Goal: Navigation & Orientation: Understand site structure

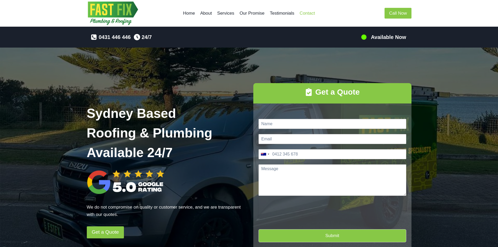
click at [312, 13] on link "Contact" at bounding box center [307, 13] width 21 height 13
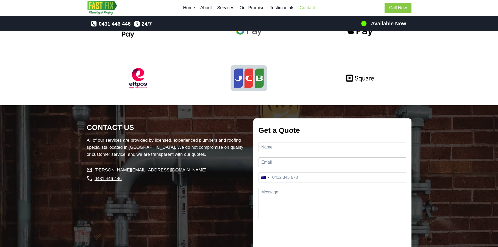
scroll to position [1241, 0]
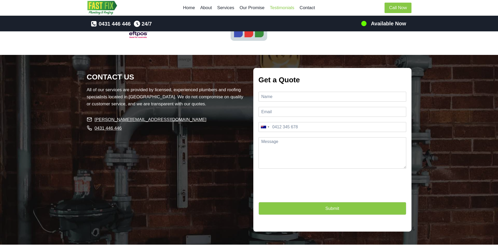
click at [278, 10] on link "Testimonials" at bounding box center [282, 8] width 30 height 13
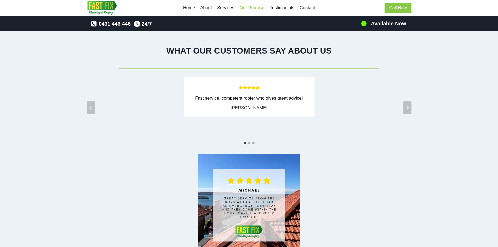
click at [254, 7] on link "Our Promise" at bounding box center [252, 8] width 30 height 13
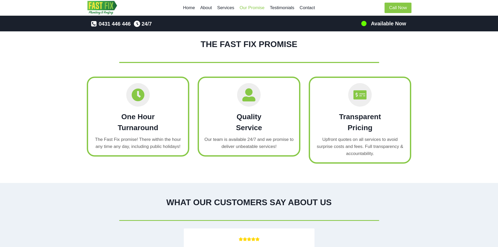
scroll to position [698, 0]
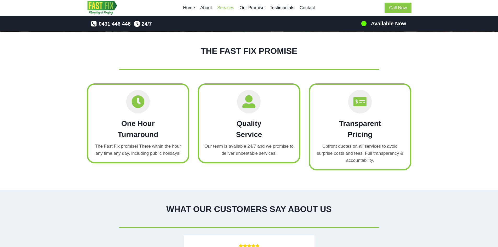
click at [225, 5] on link "Services" at bounding box center [226, 8] width 23 height 13
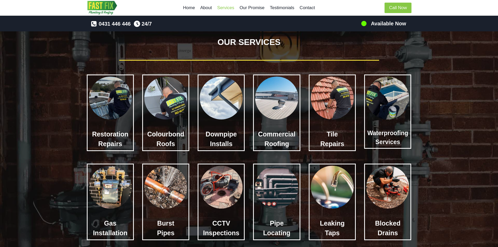
scroll to position [461, 0]
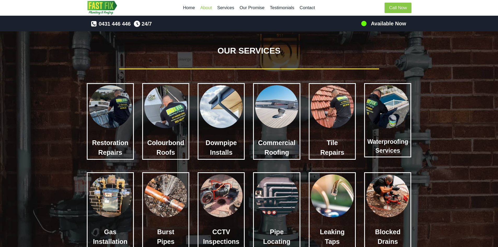
click at [204, 9] on link "About" at bounding box center [206, 8] width 17 height 13
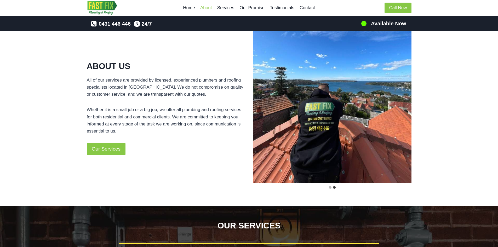
scroll to position [263, 0]
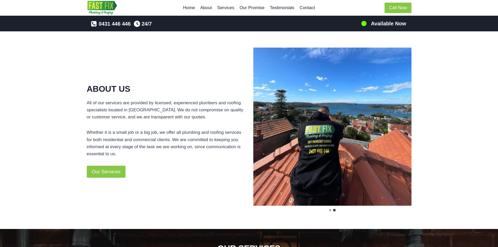
click at [192, 9] on link "Home" at bounding box center [189, 8] width 17 height 13
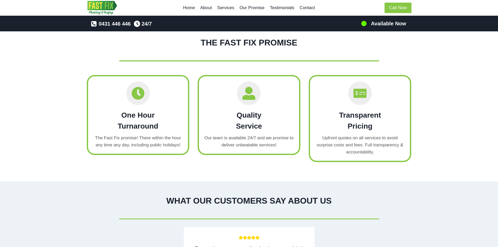
scroll to position [863, 0]
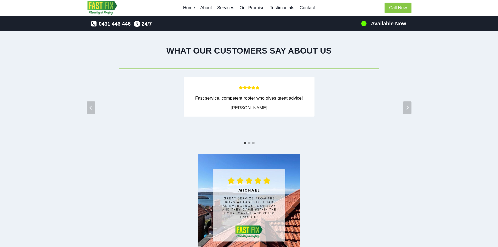
scroll to position [1241, 0]
